Goal: Use online tool/utility: Utilize a website feature to perform a specific function

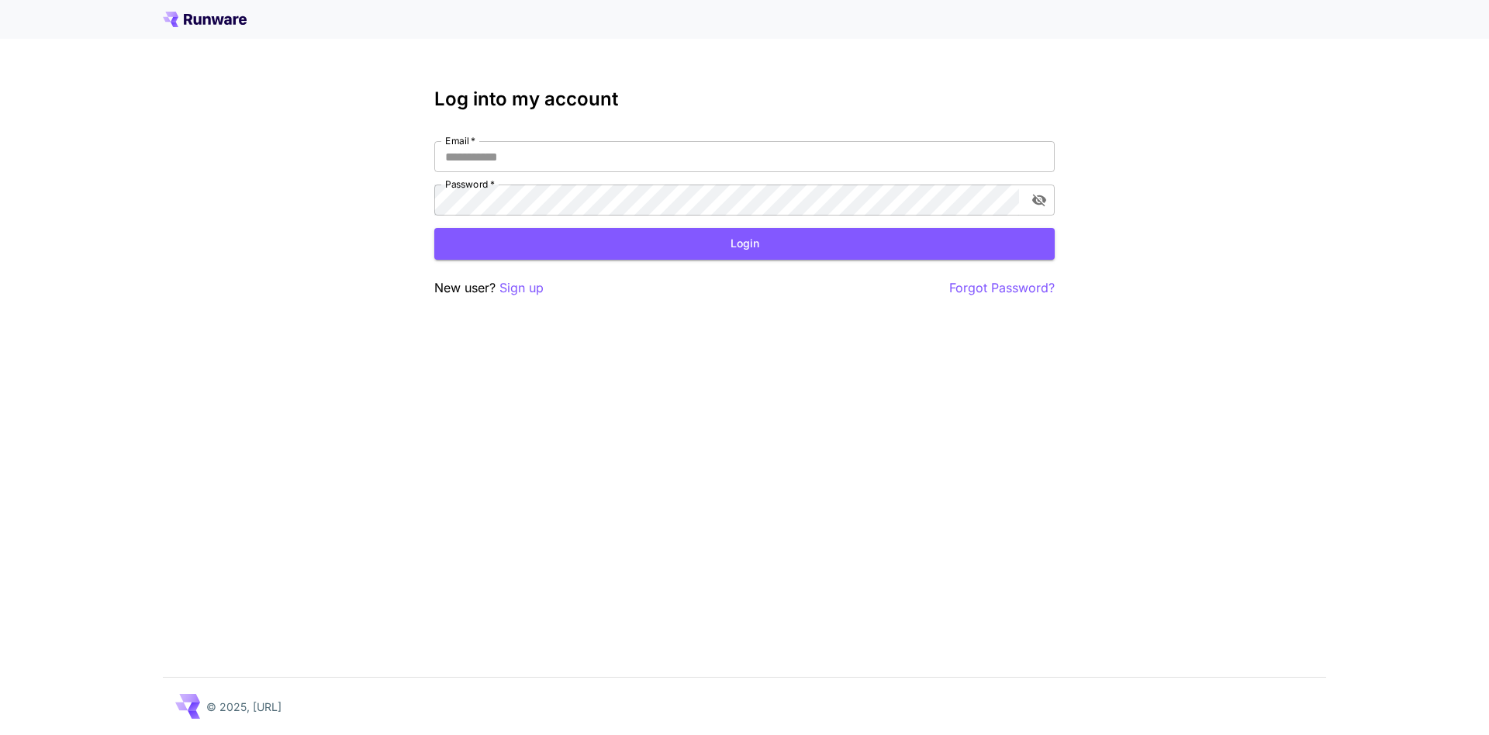
type input "**********"
click at [652, 240] on button "Login" at bounding box center [744, 244] width 620 height 32
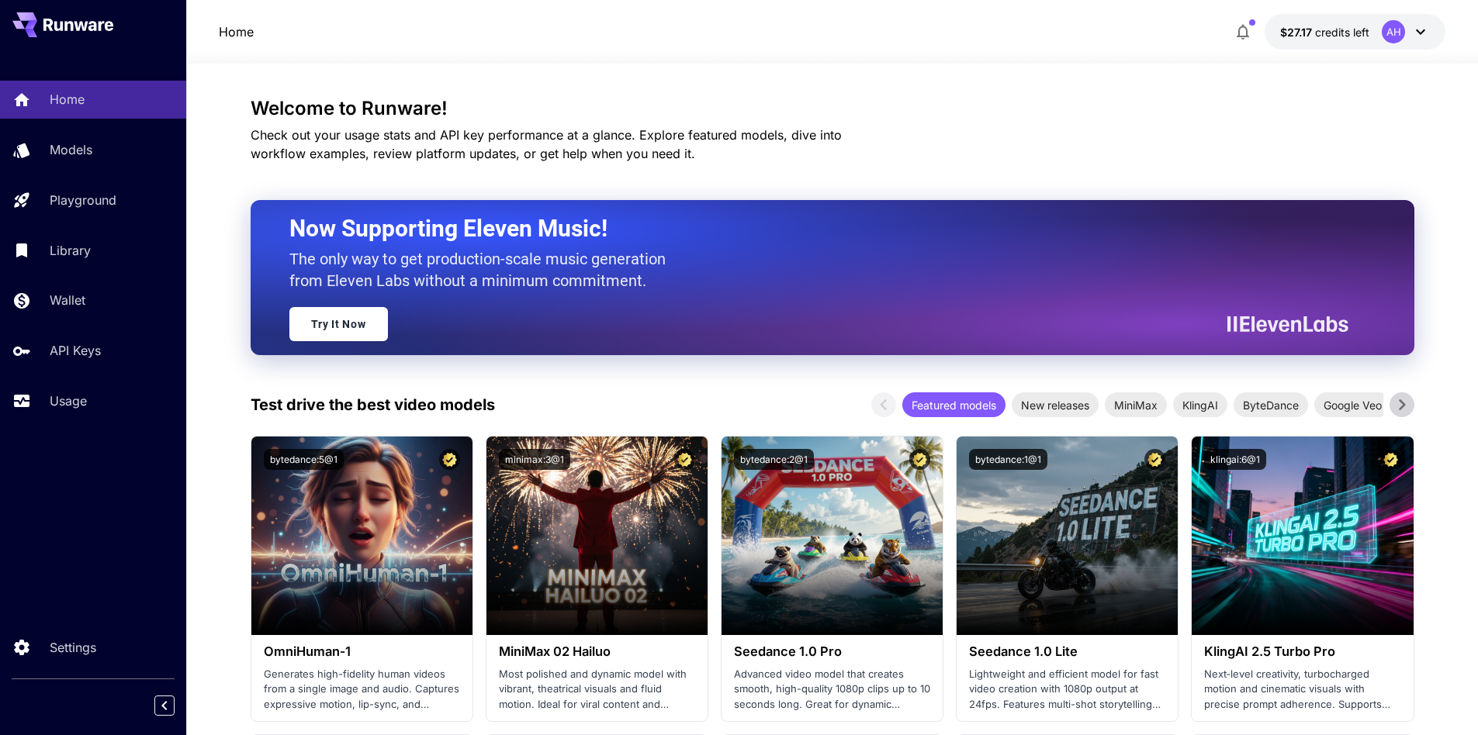
click at [1239, 31] on icon "button" at bounding box center [1242, 33] width 12 height 16
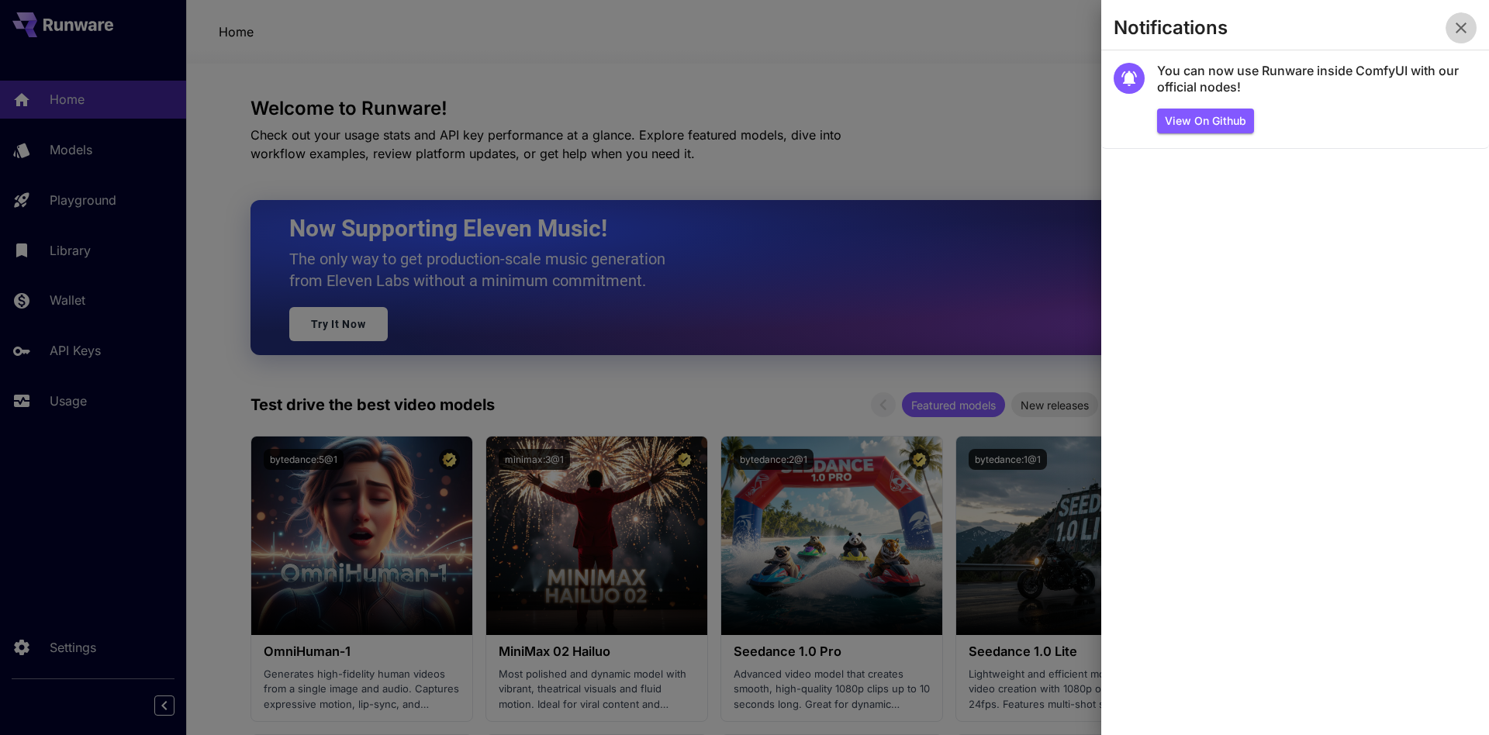
click at [1467, 27] on icon "button" at bounding box center [1461, 28] width 19 height 19
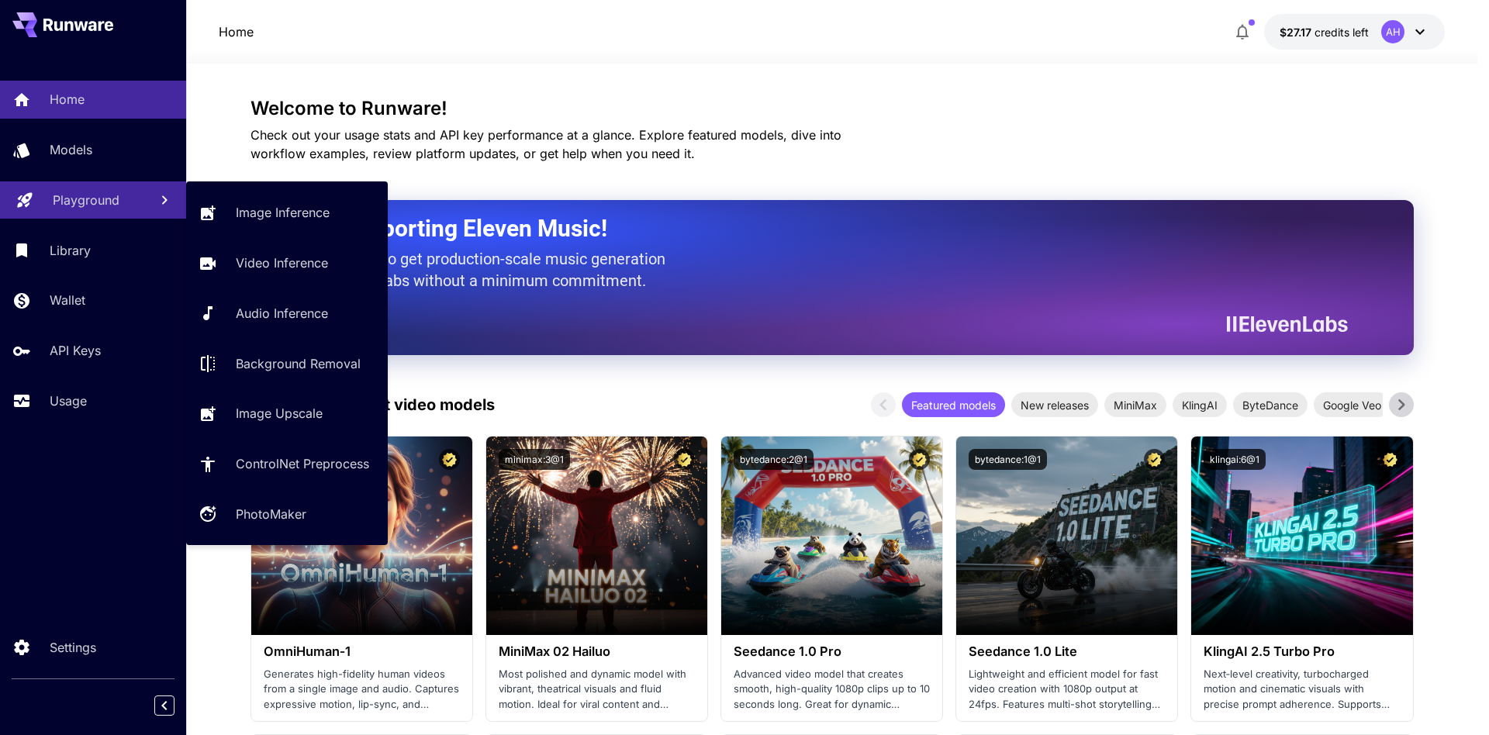
click at [95, 189] on link "Playground" at bounding box center [93, 200] width 186 height 38
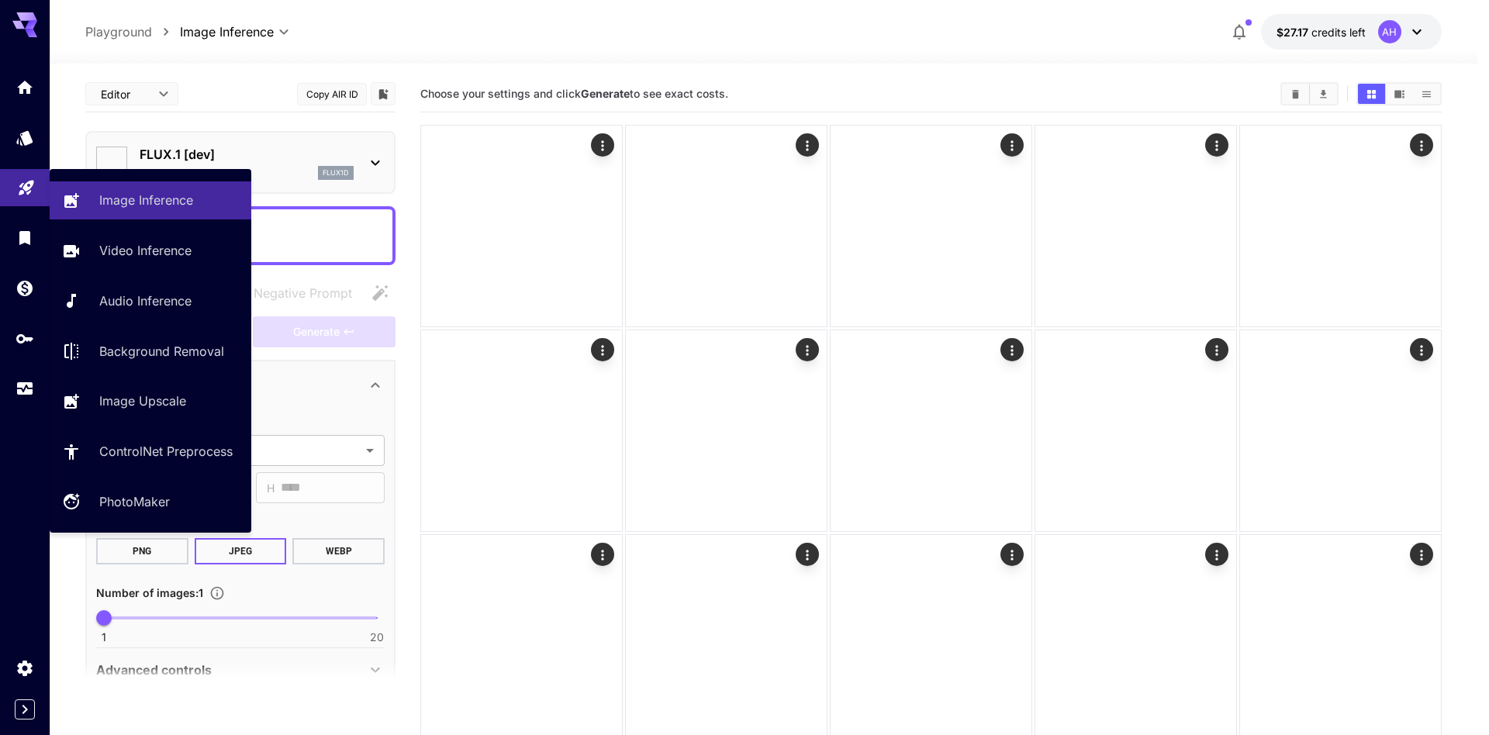
type input "**********"
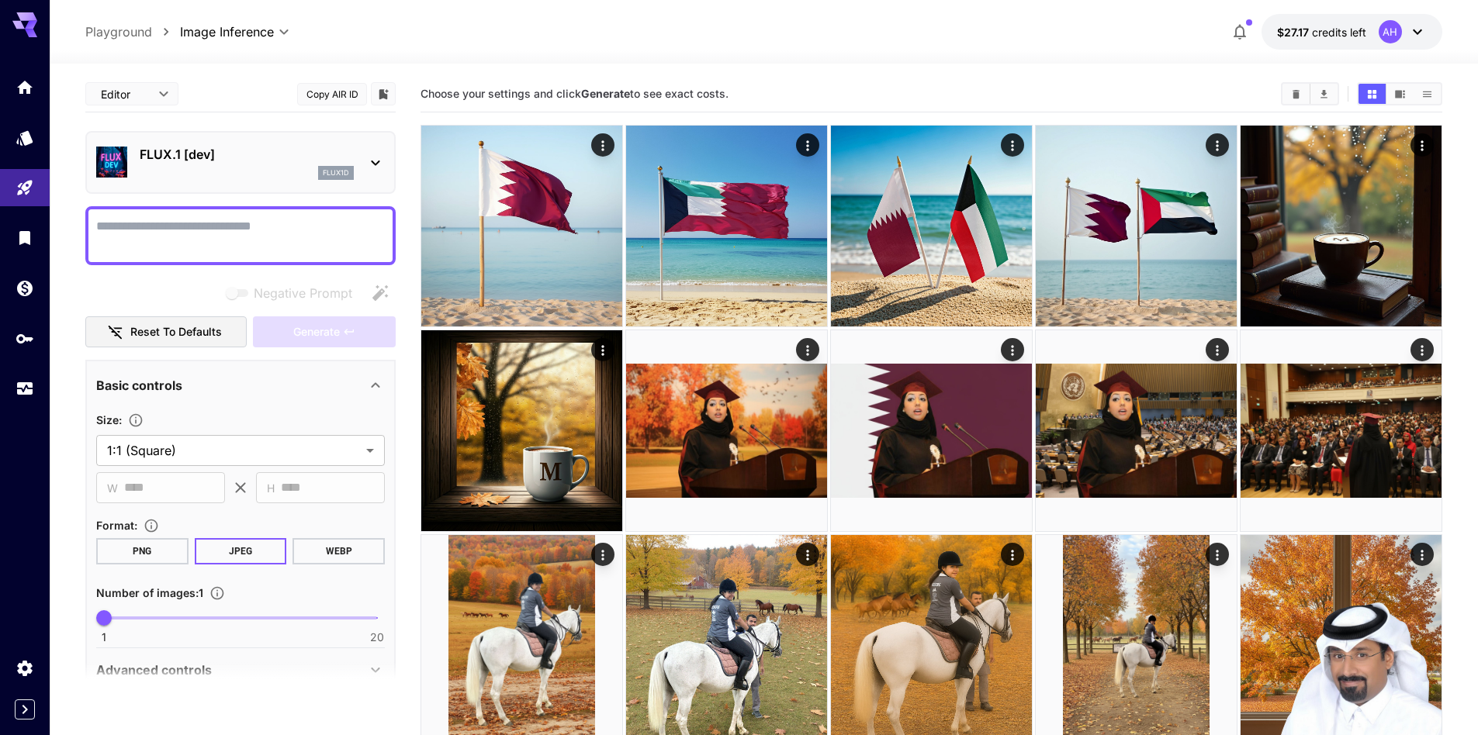
click at [271, 150] on p "FLUX.1 [dev]" at bounding box center [247, 154] width 214 height 19
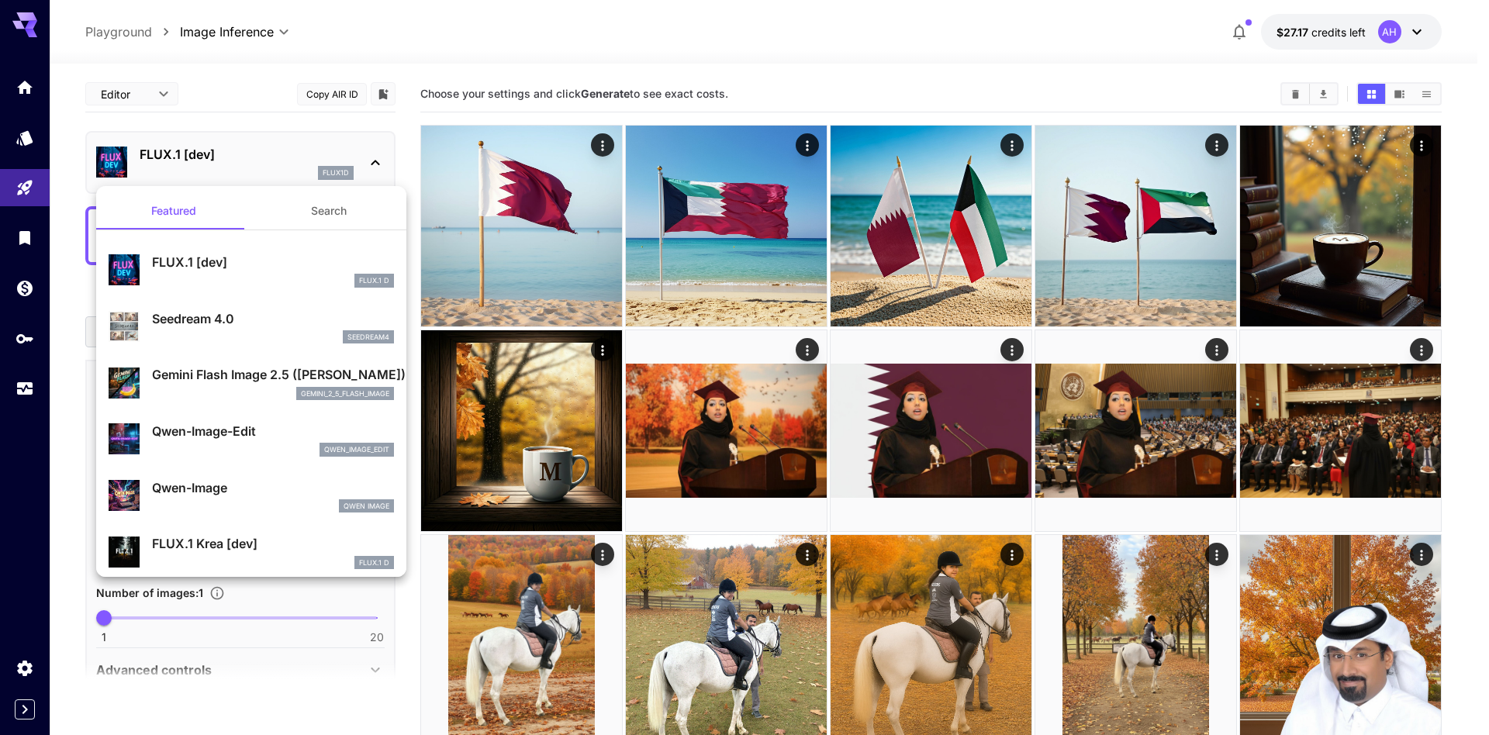
click at [244, 393] on div "gemini_2_5_flash_image" at bounding box center [273, 394] width 242 height 14
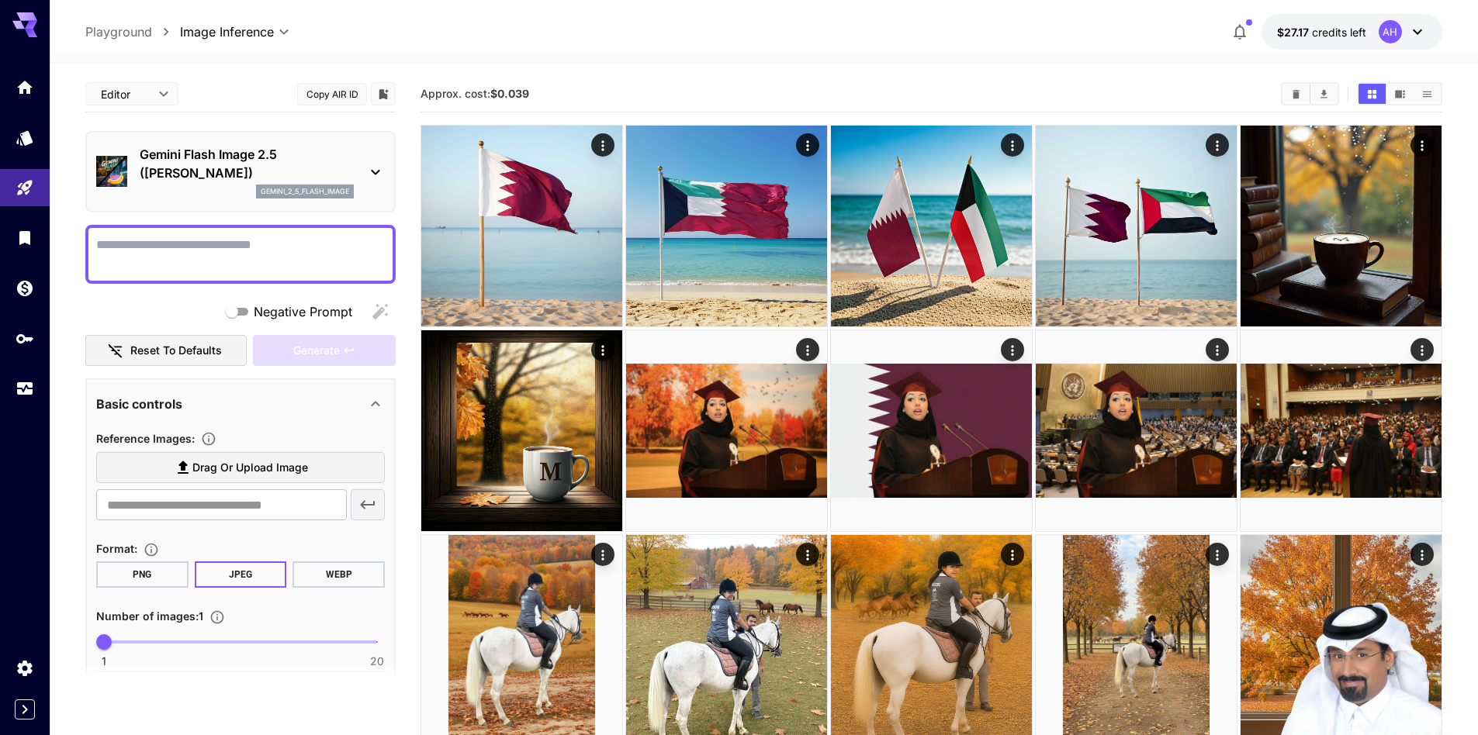
click at [174, 479] on label "Drag or upload image" at bounding box center [240, 468] width 289 height 32
click at [0, 0] on input "Drag or upload image" at bounding box center [0, 0] width 0 height 0
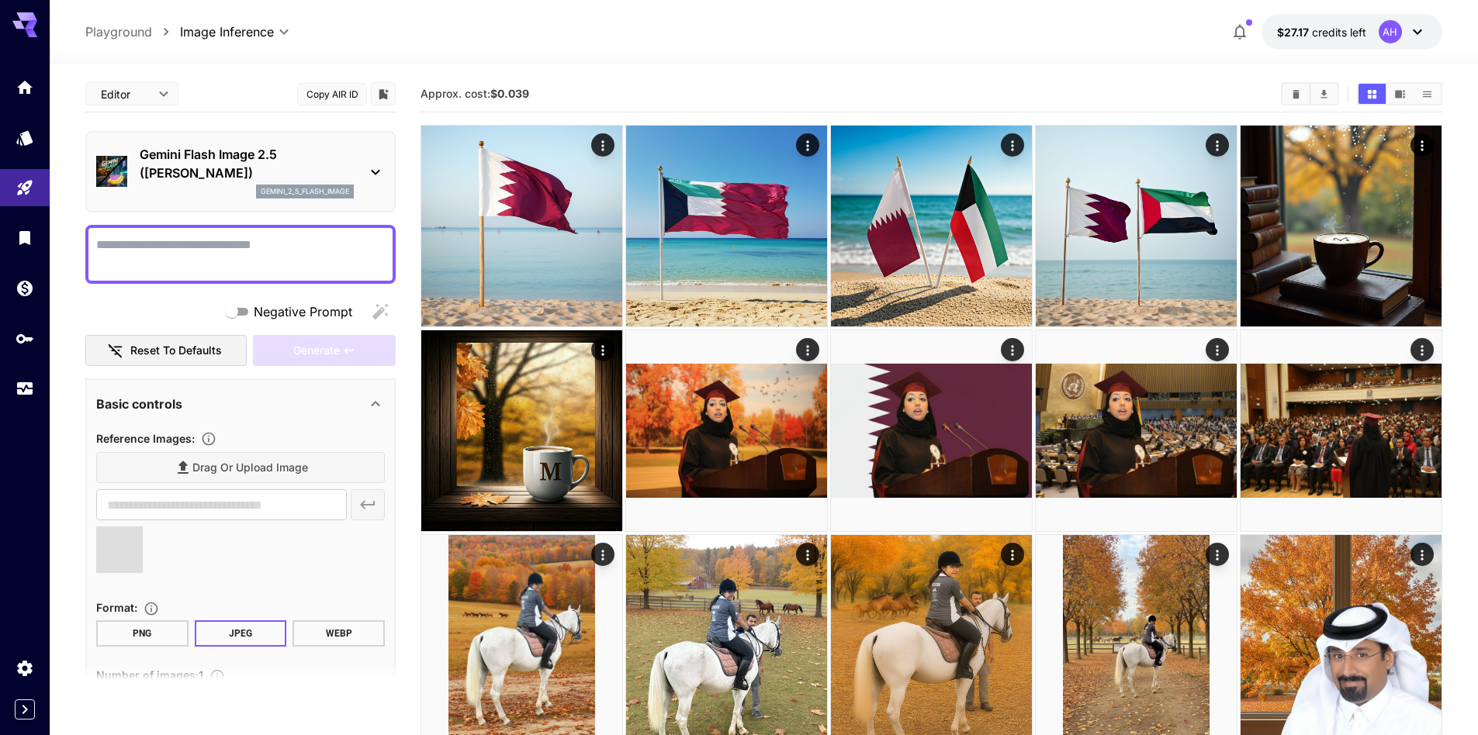
click at [299, 244] on textarea "Negative Prompt" at bounding box center [240, 254] width 289 height 37
type input "**********"
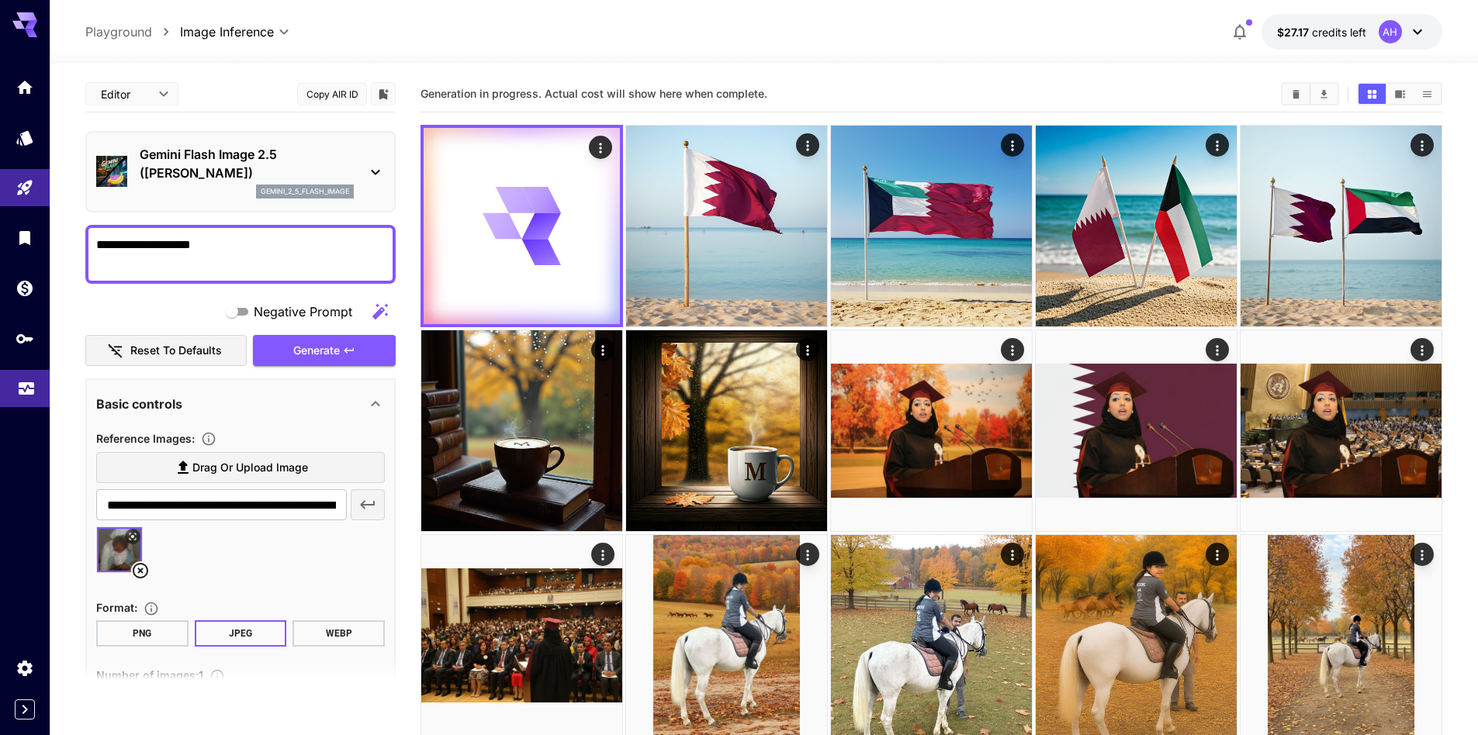
type textarea "**********"
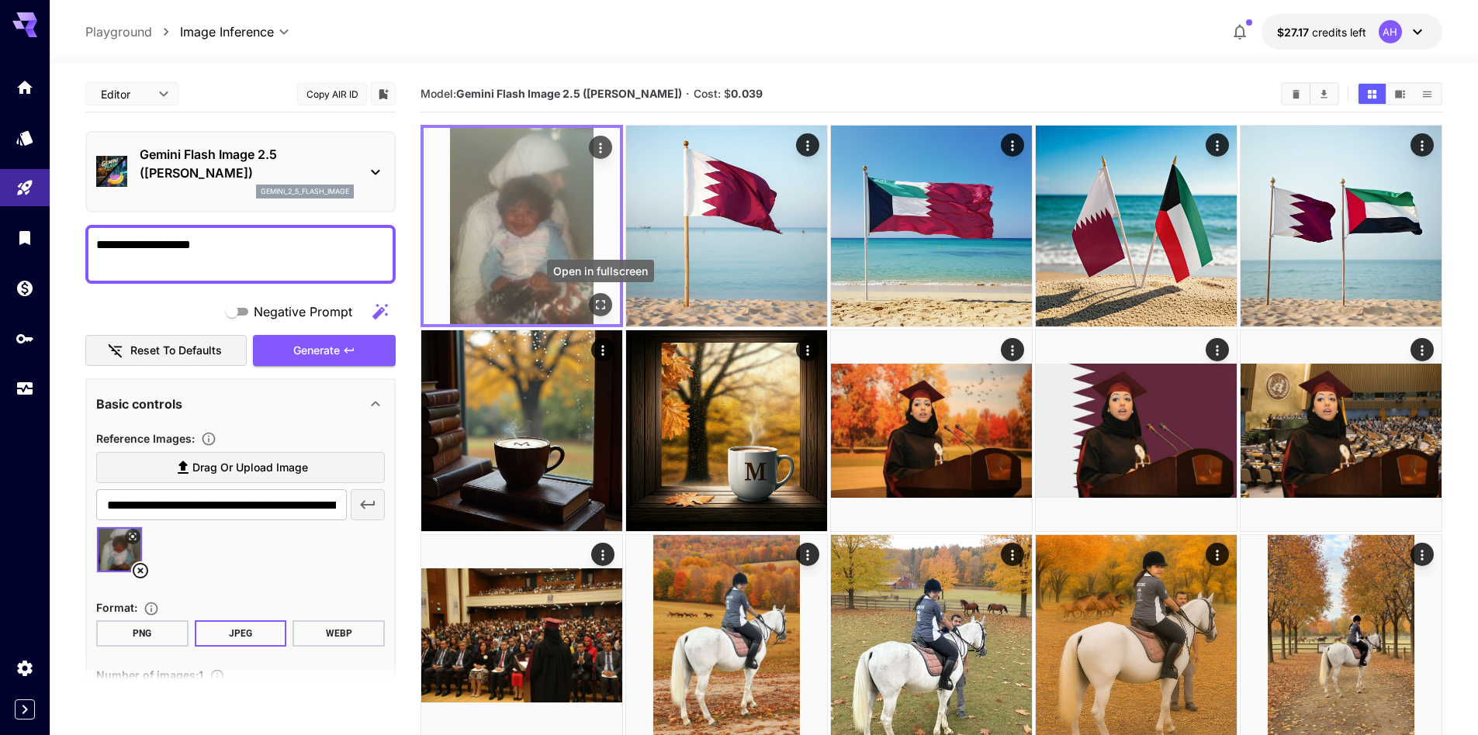
click at [601, 301] on icon "Open in fullscreen" at bounding box center [601, 305] width 16 height 16
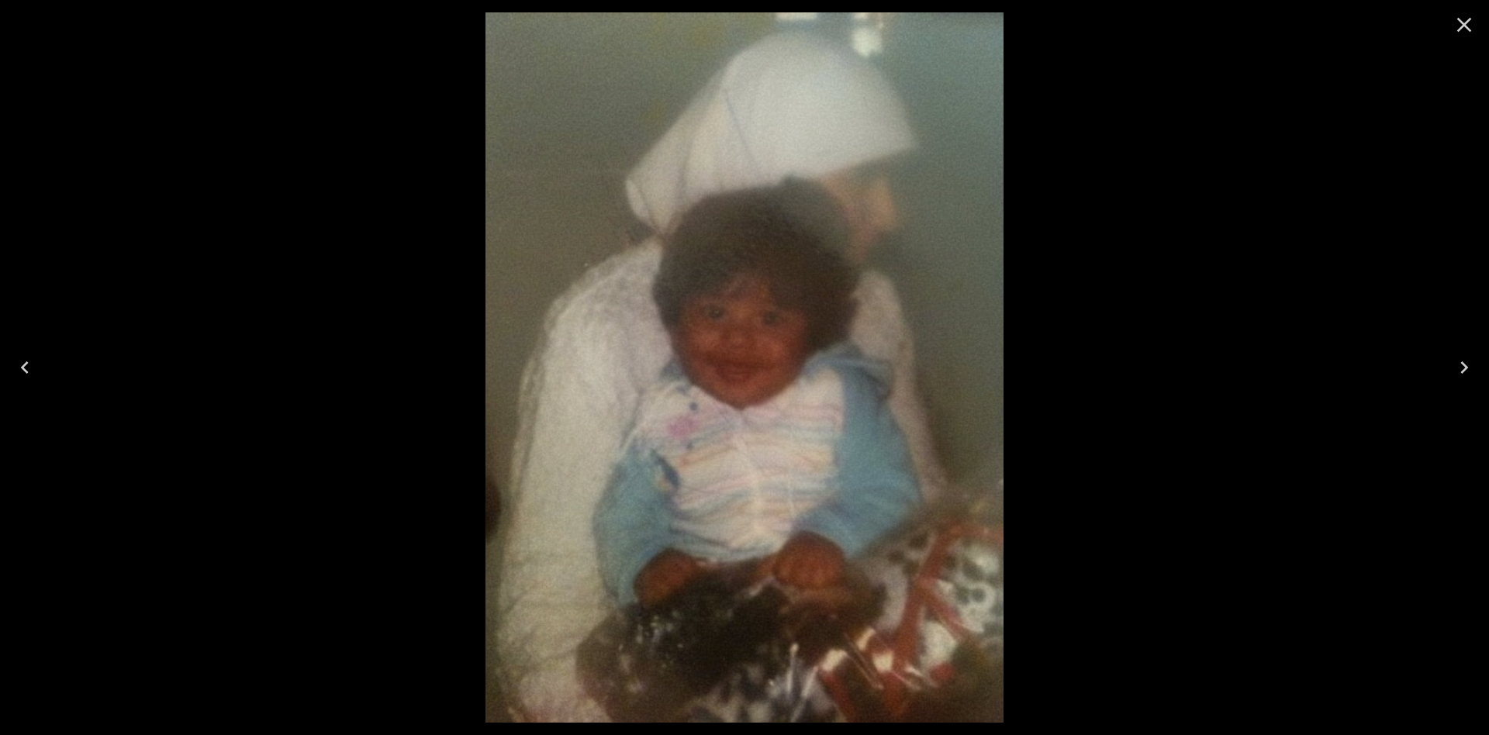
click at [1460, 29] on icon "Close" at bounding box center [1464, 25] width 15 height 15
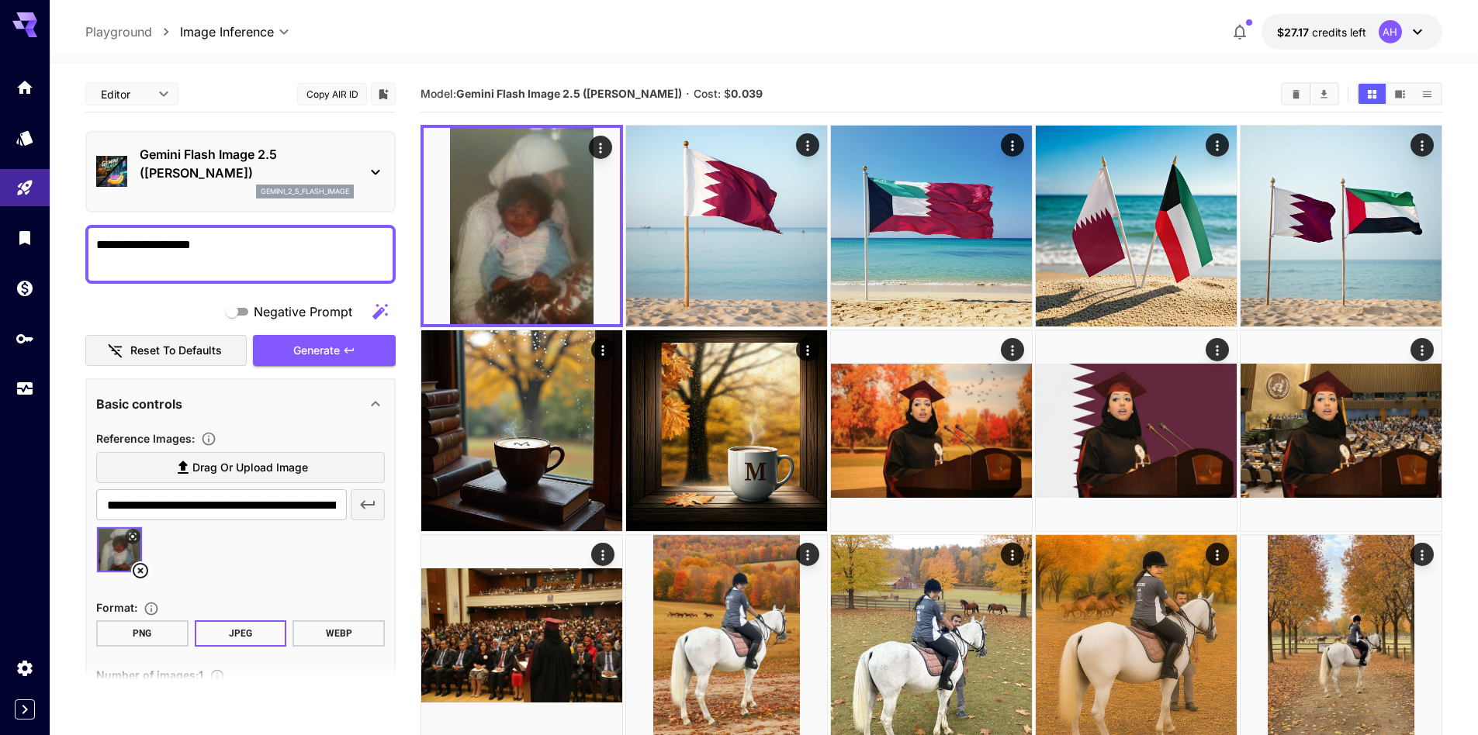
click at [108, 553] on img at bounding box center [119, 549] width 45 height 45
click at [109, 553] on img at bounding box center [119, 549] width 45 height 45
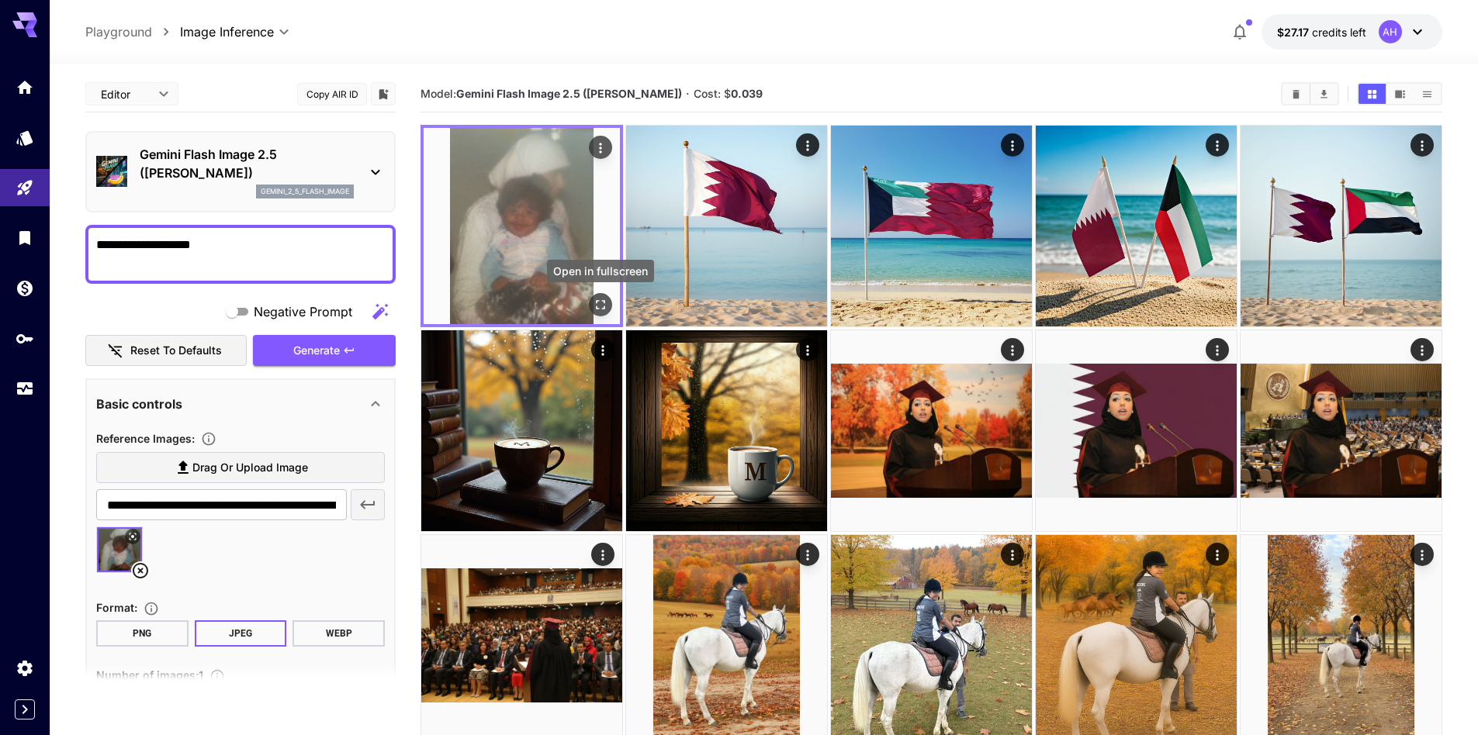
click at [595, 305] on icon "Open in fullscreen" at bounding box center [601, 305] width 16 height 16
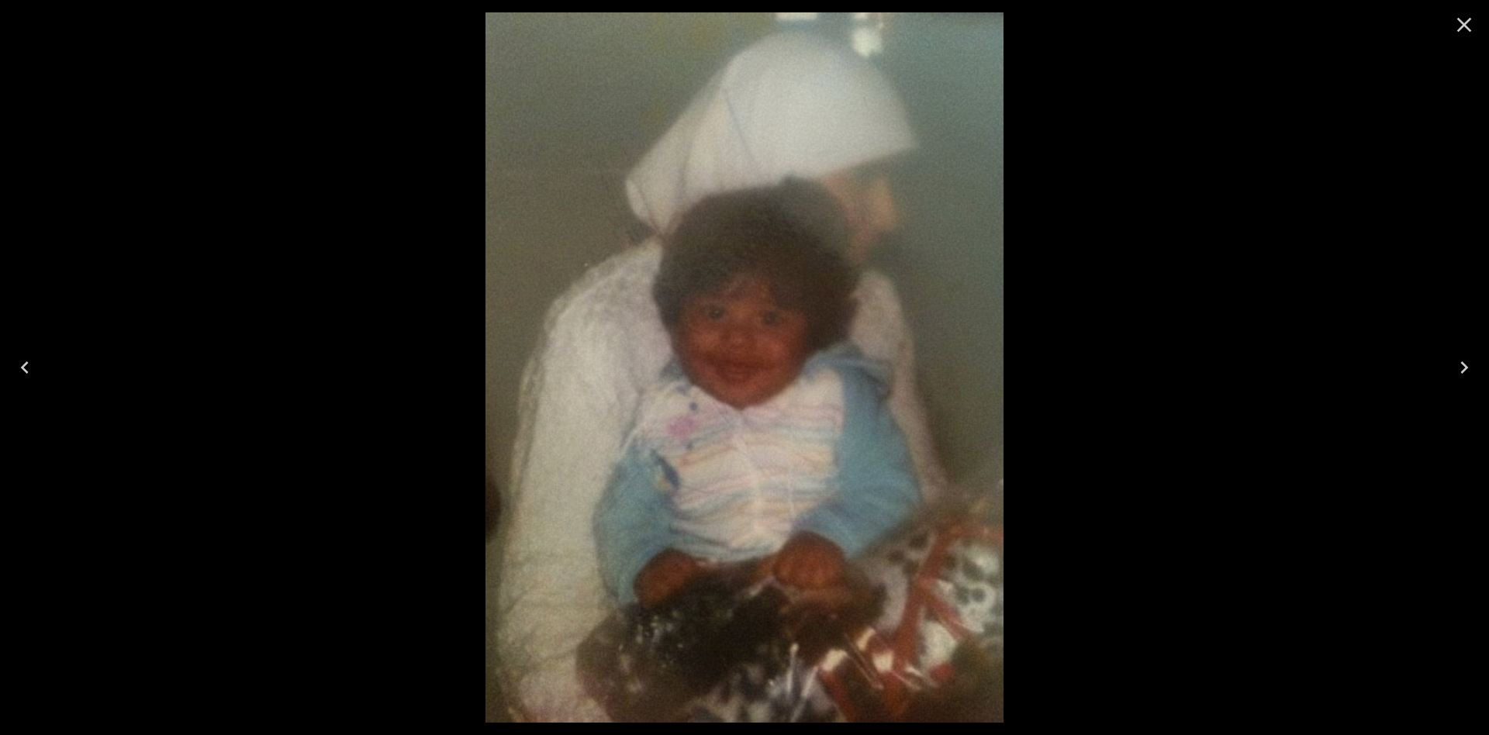
click at [1466, 16] on icon "Close" at bounding box center [1464, 24] width 25 height 25
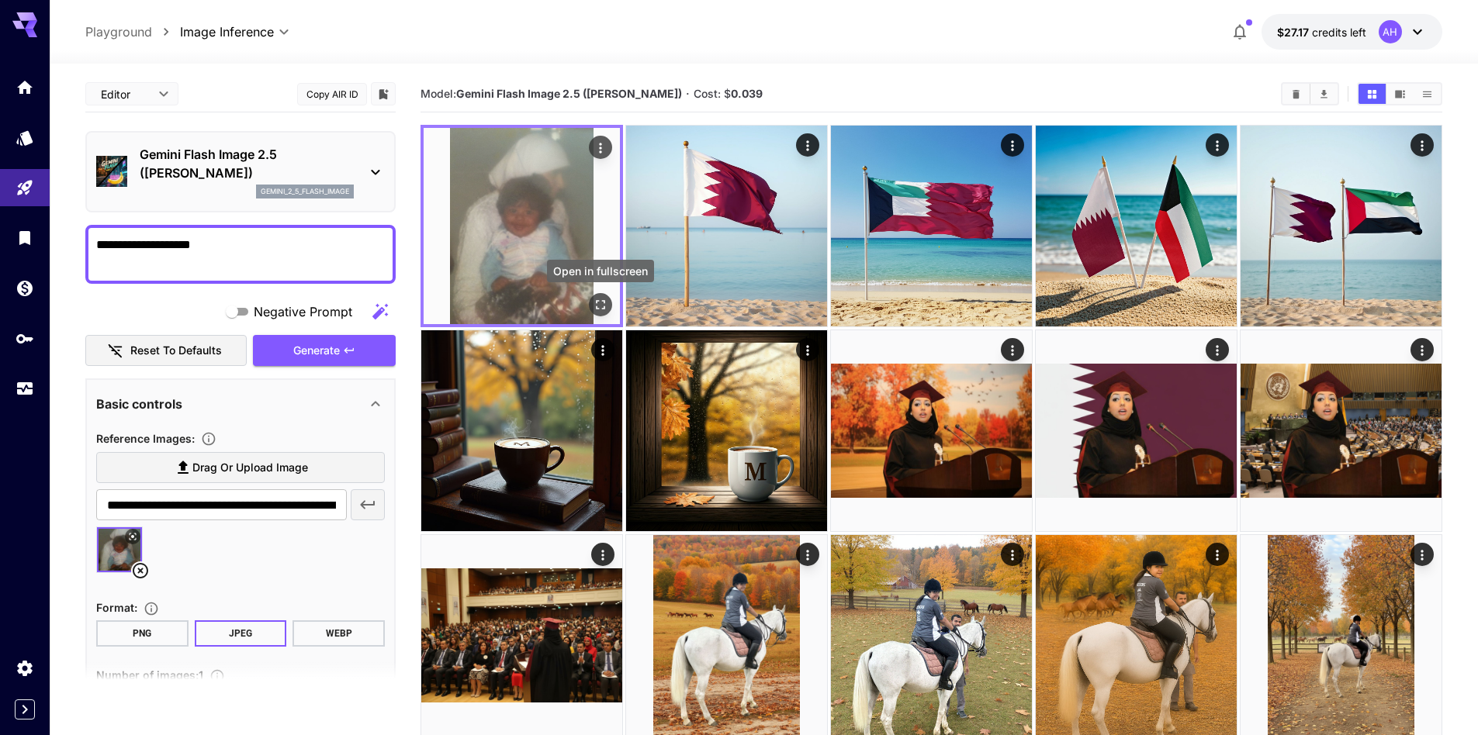
click at [603, 302] on icon "Open in fullscreen" at bounding box center [601, 305] width 16 height 16
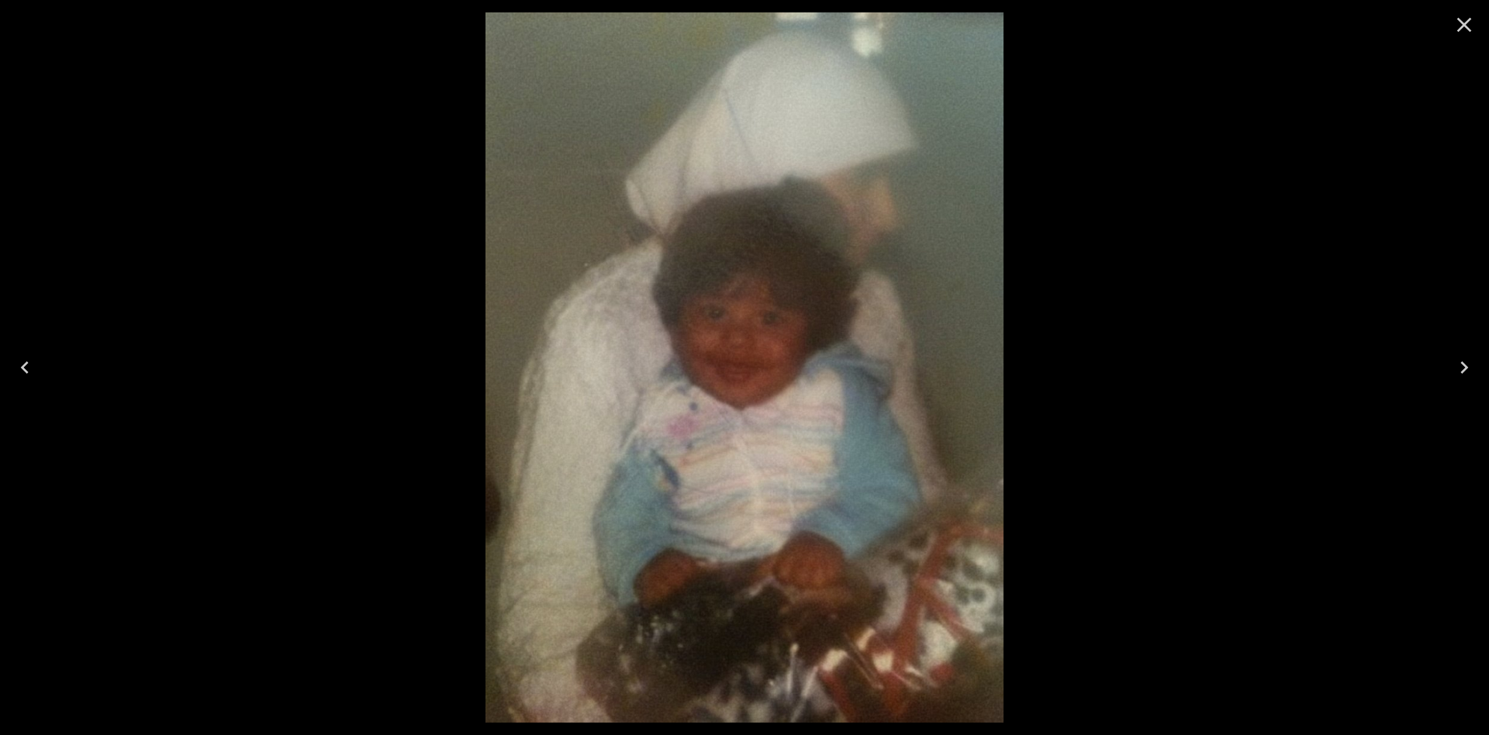
click at [1464, 22] on icon "Close" at bounding box center [1464, 24] width 25 height 25
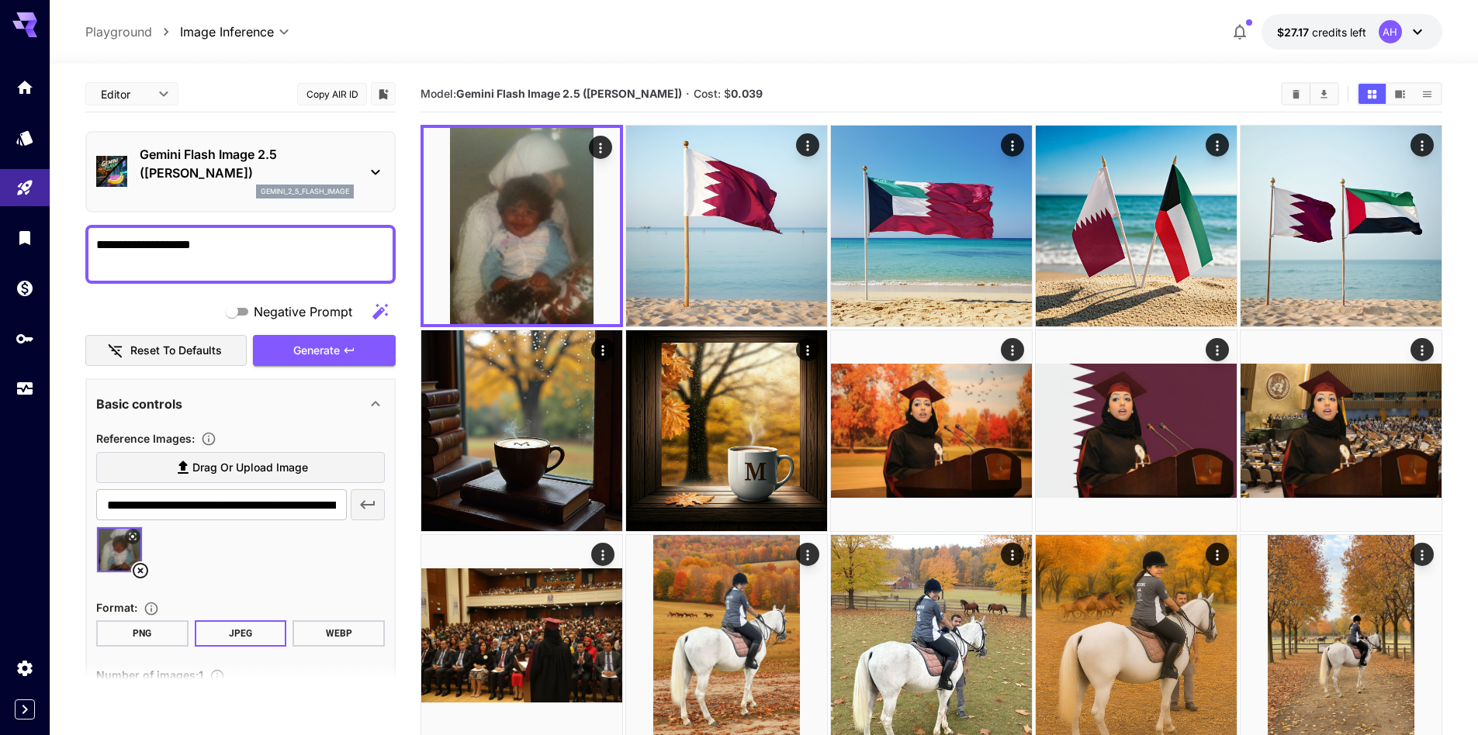
click at [216, 151] on p "Gemini Flash Image 2.5 ([PERSON_NAME])" at bounding box center [247, 163] width 214 height 37
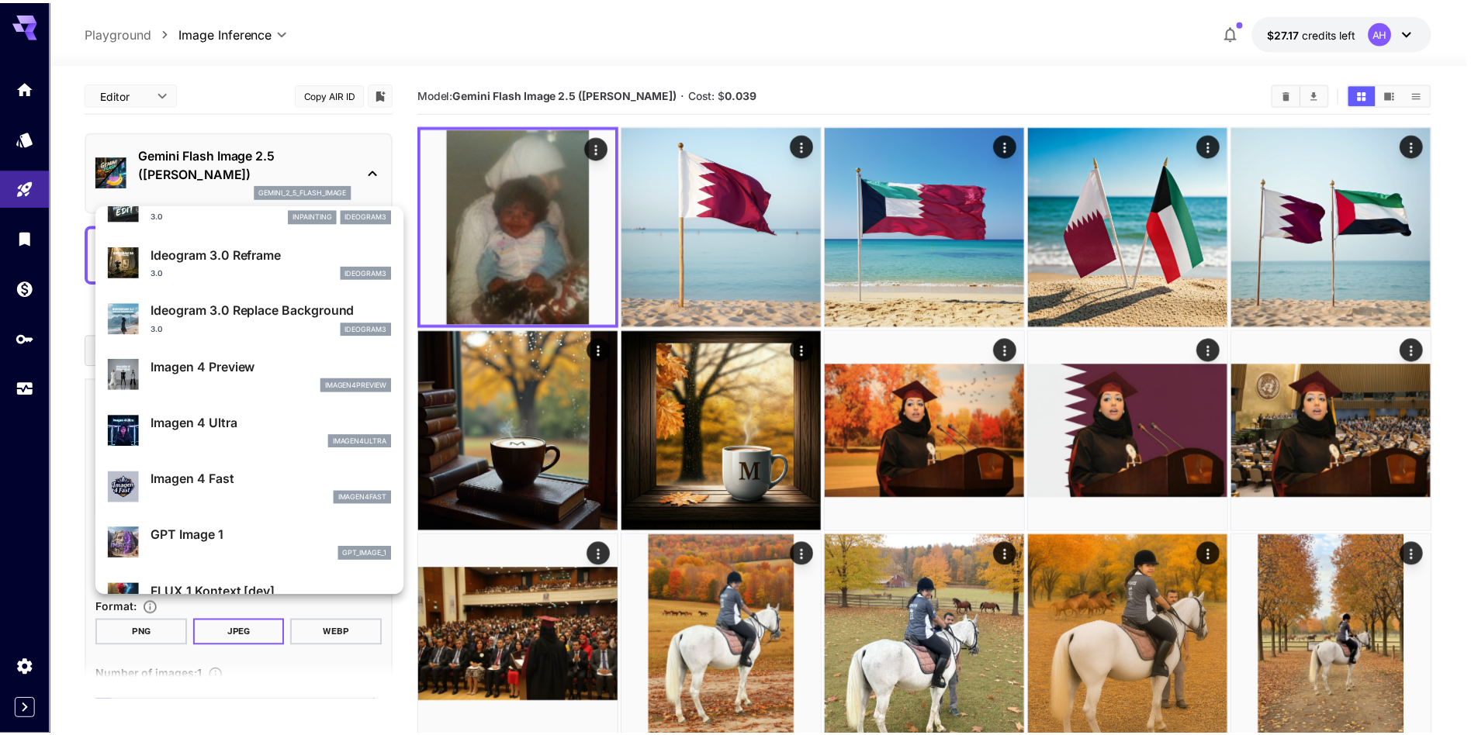
scroll to position [699, 0]
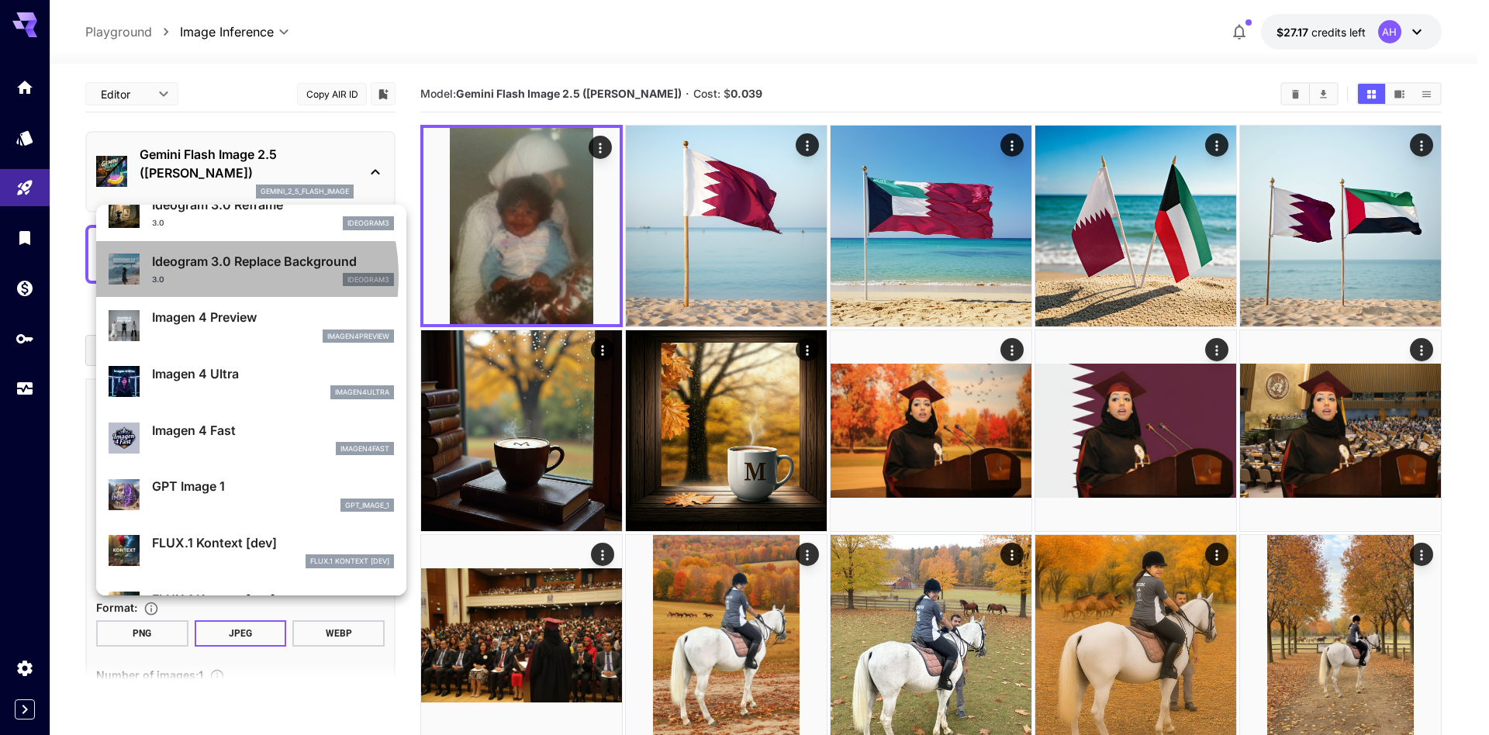
click at [197, 277] on div "3.0 ideogram3" at bounding box center [273, 280] width 242 height 14
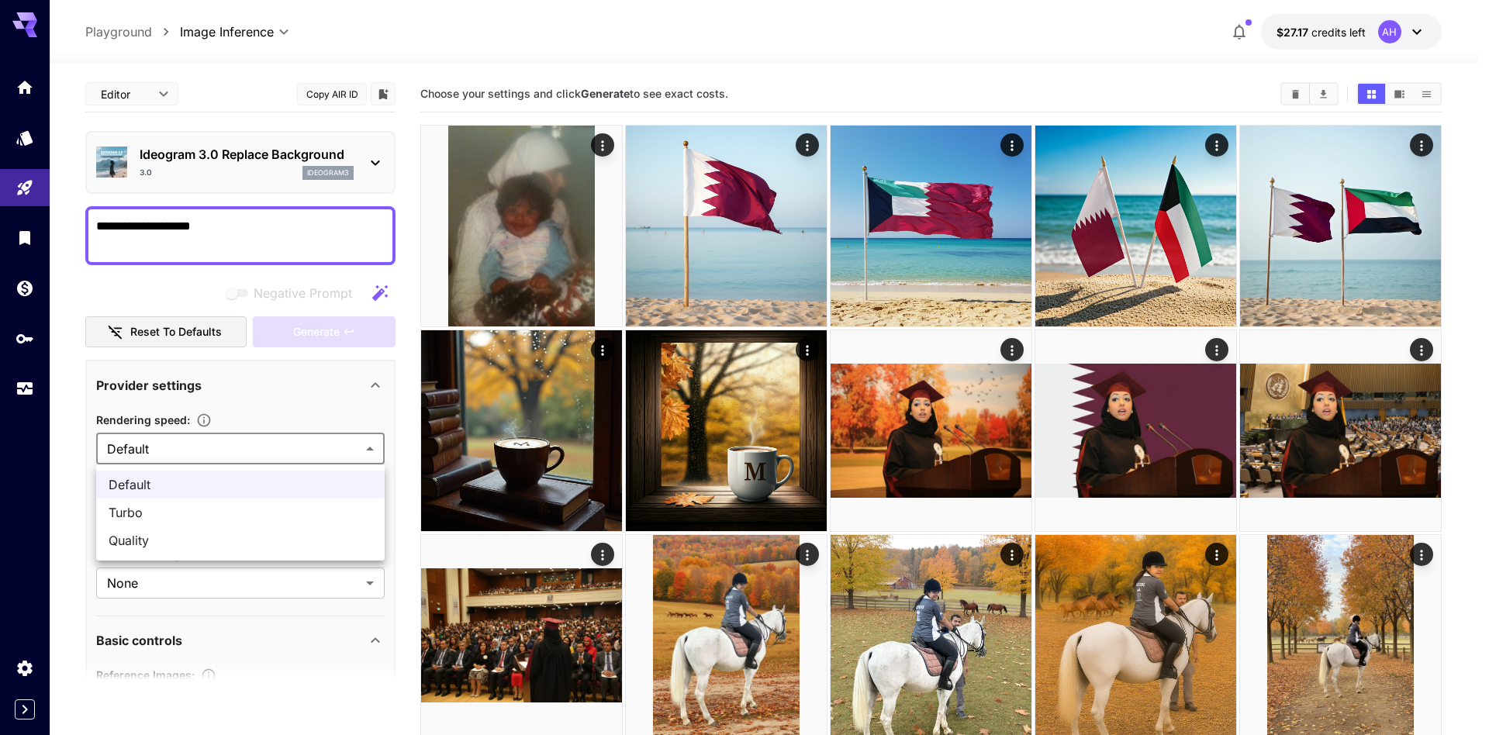
click at [219, 458] on div at bounding box center [744, 367] width 1489 height 735
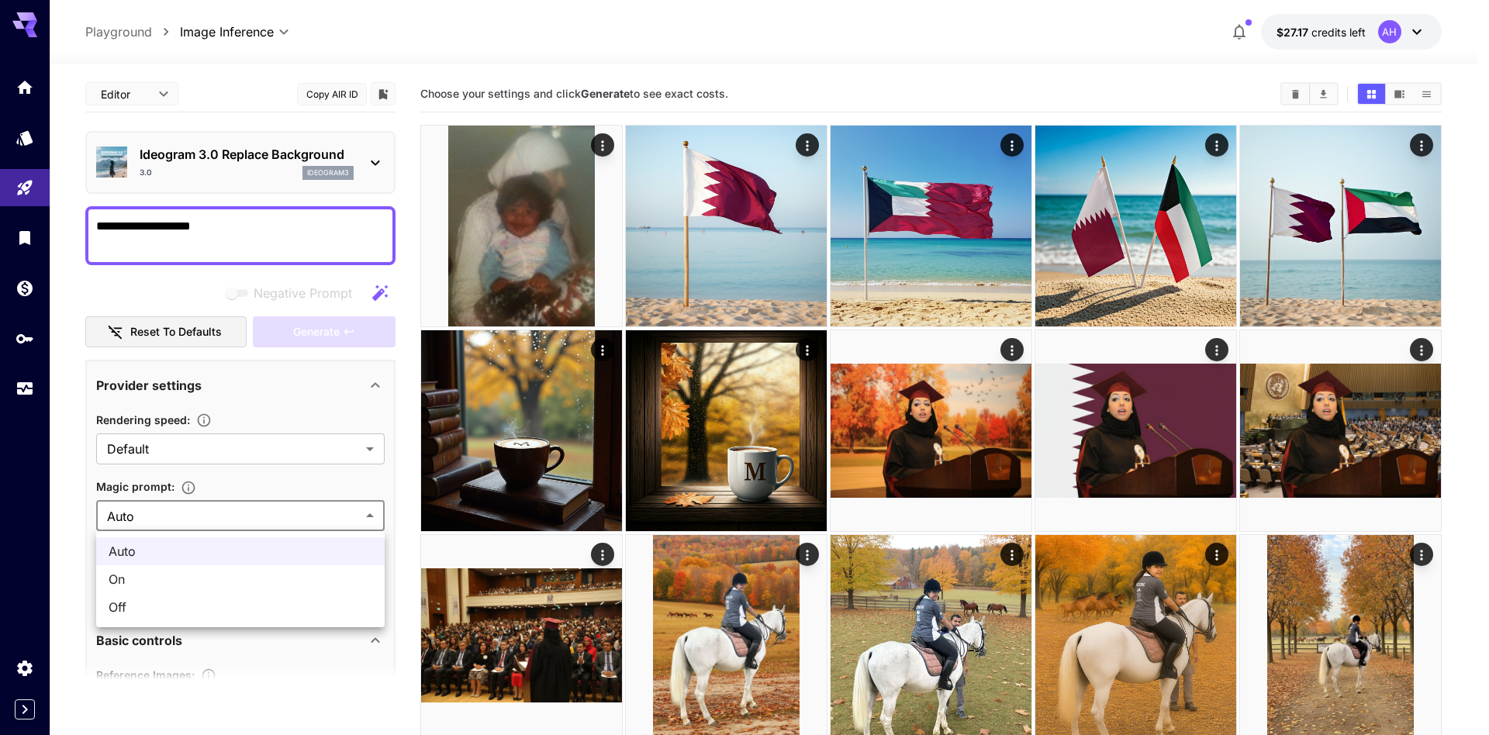
click at [241, 513] on div at bounding box center [744, 367] width 1489 height 735
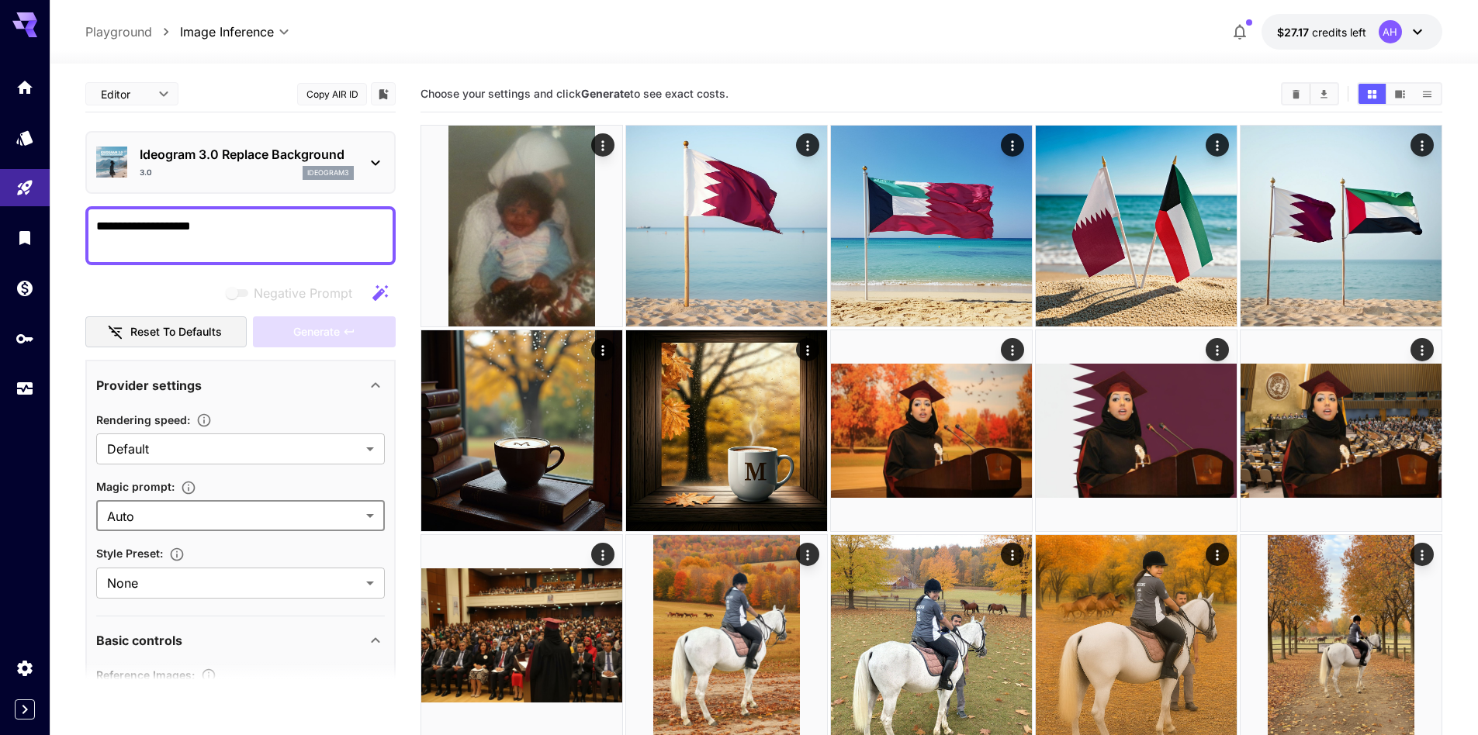
click at [242, 167] on div "3.0 ideogram3" at bounding box center [247, 173] width 214 height 14
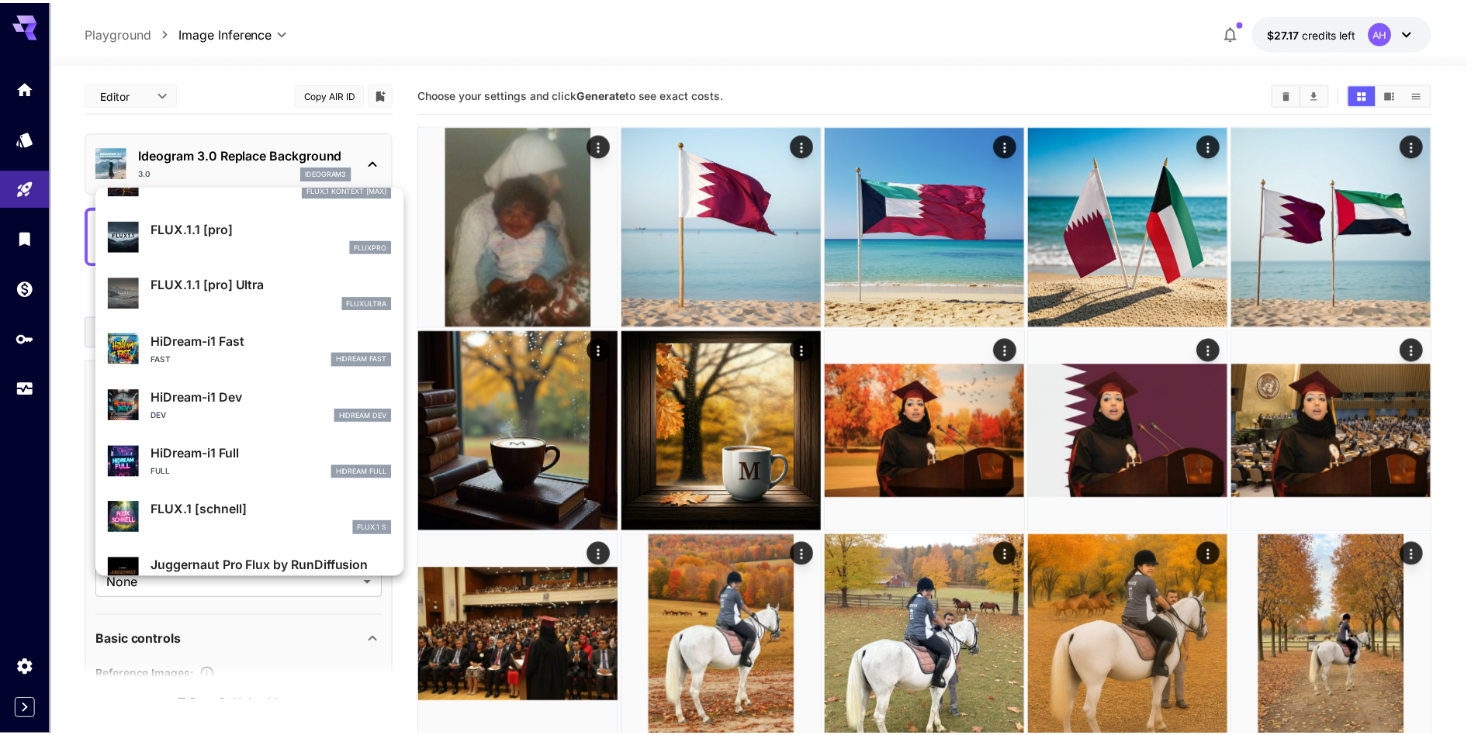
scroll to position [1255, 0]
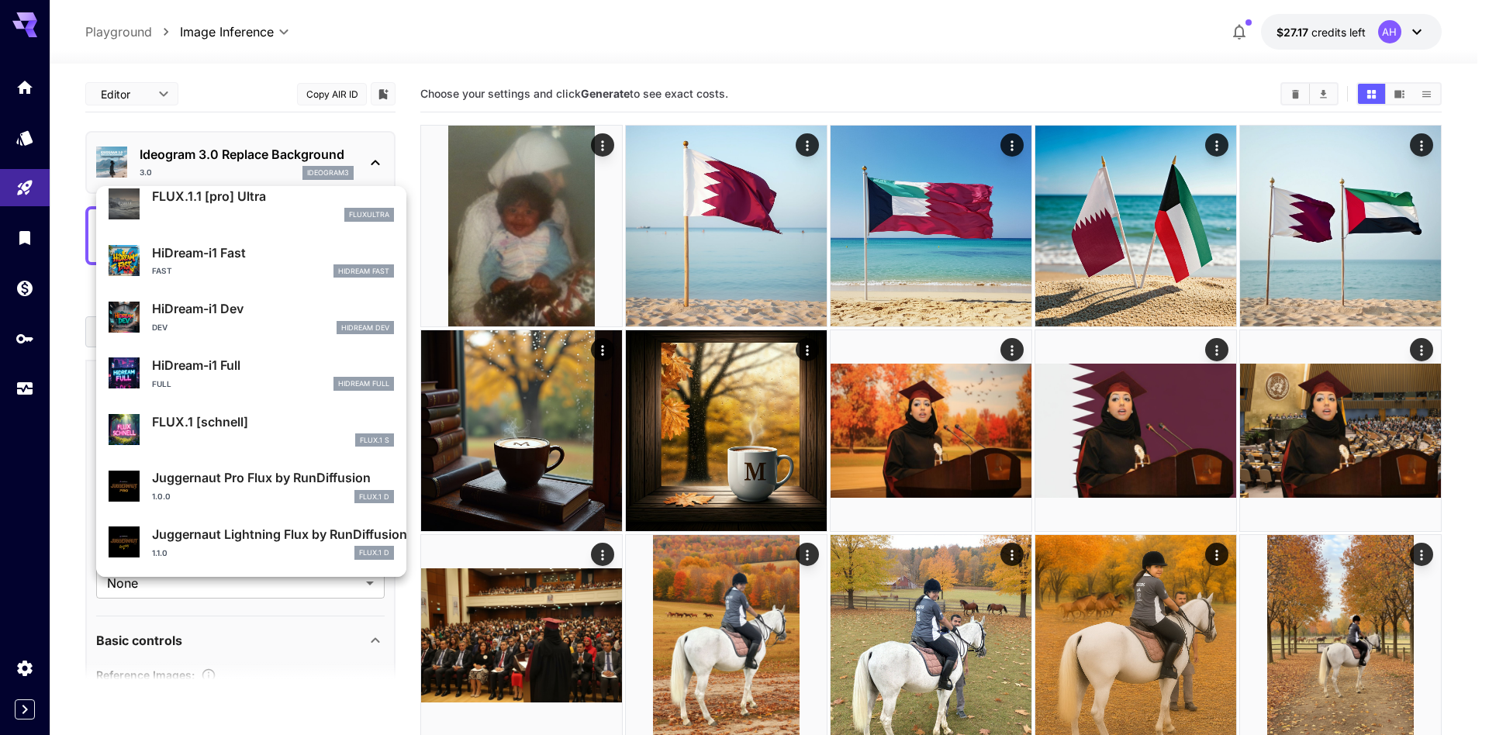
click at [259, 485] on p "Juggernaut Pro Flux by RunDiffusion" at bounding box center [273, 477] width 242 height 19
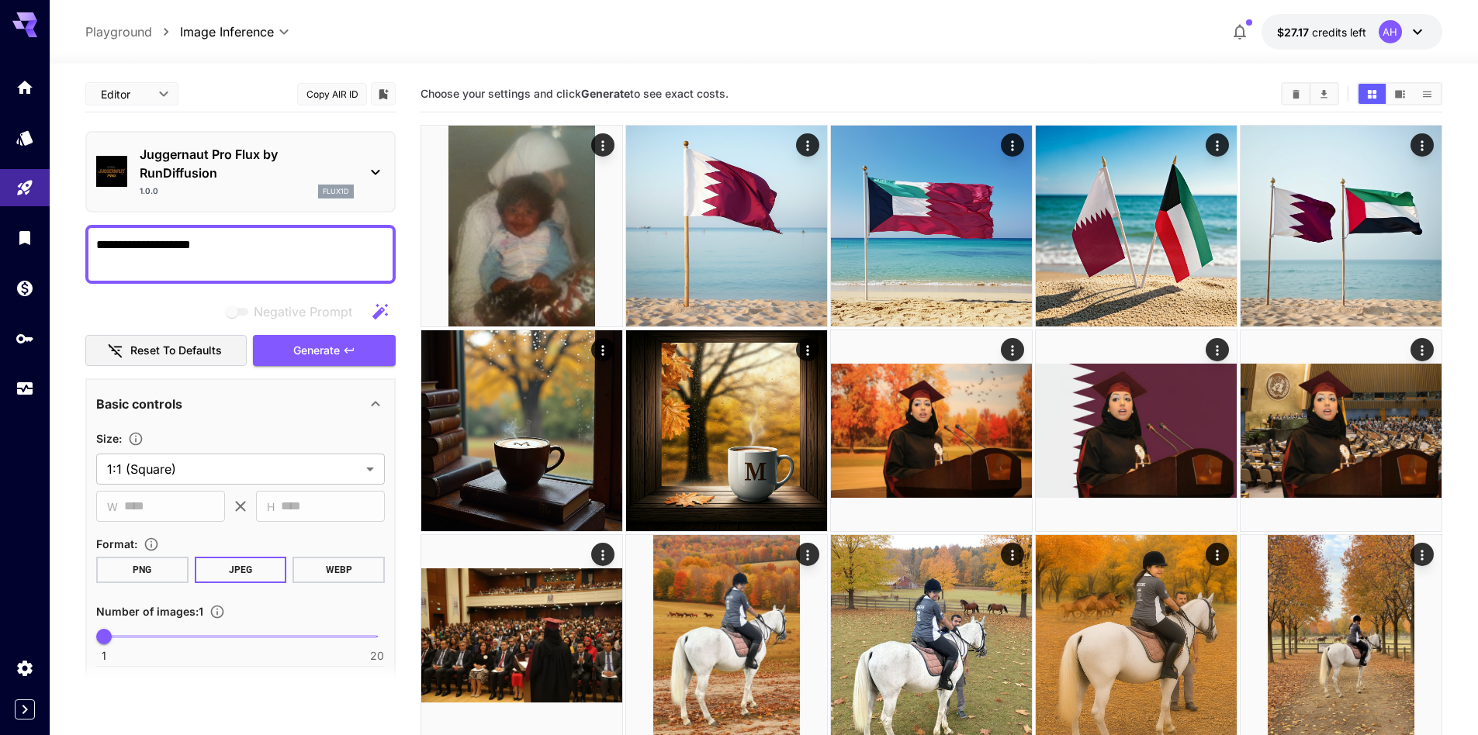
click at [253, 179] on p "Juggernaut Pro Flux by RunDiffusion" at bounding box center [247, 163] width 214 height 37
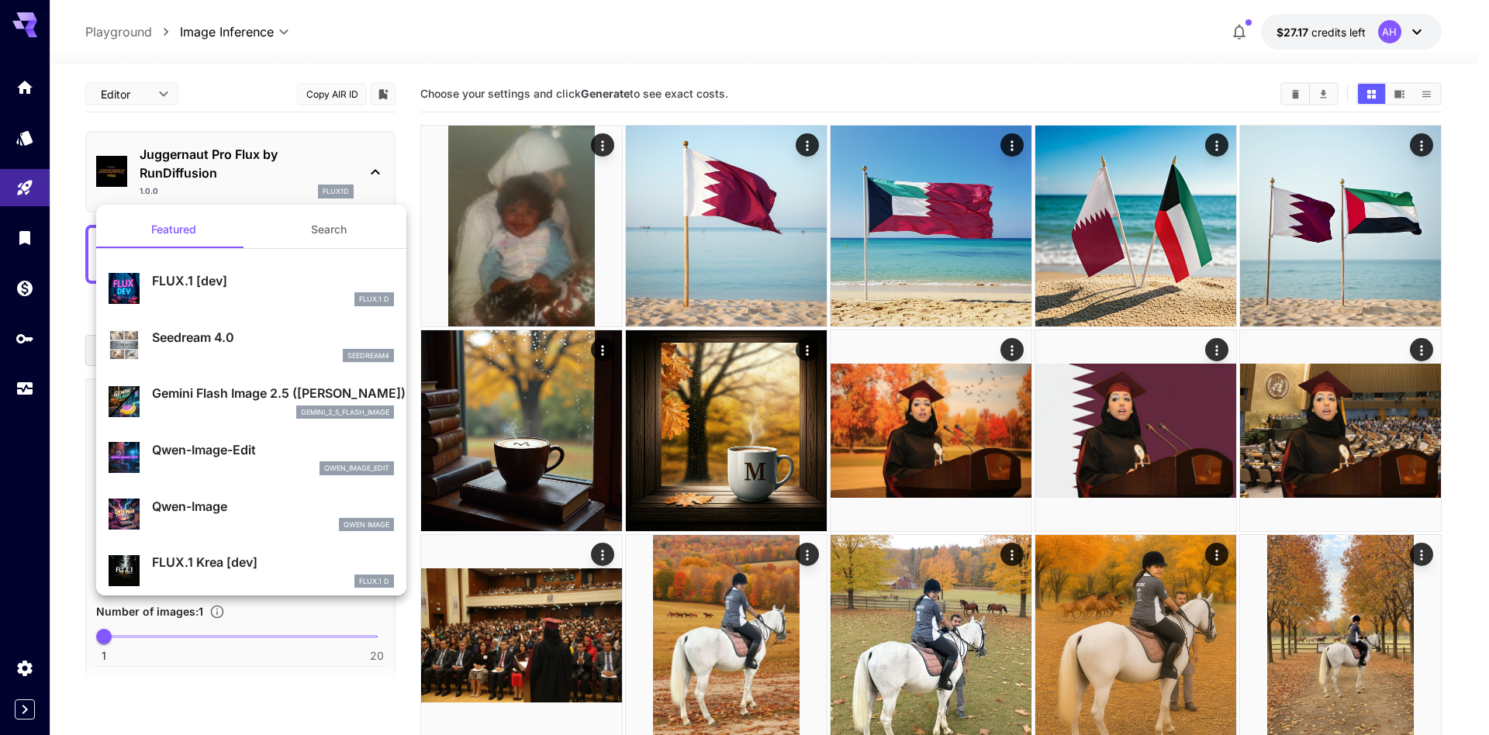
click at [1040, 45] on div at bounding box center [744, 367] width 1489 height 735
